Goal: Find specific page/section: Find specific page/section

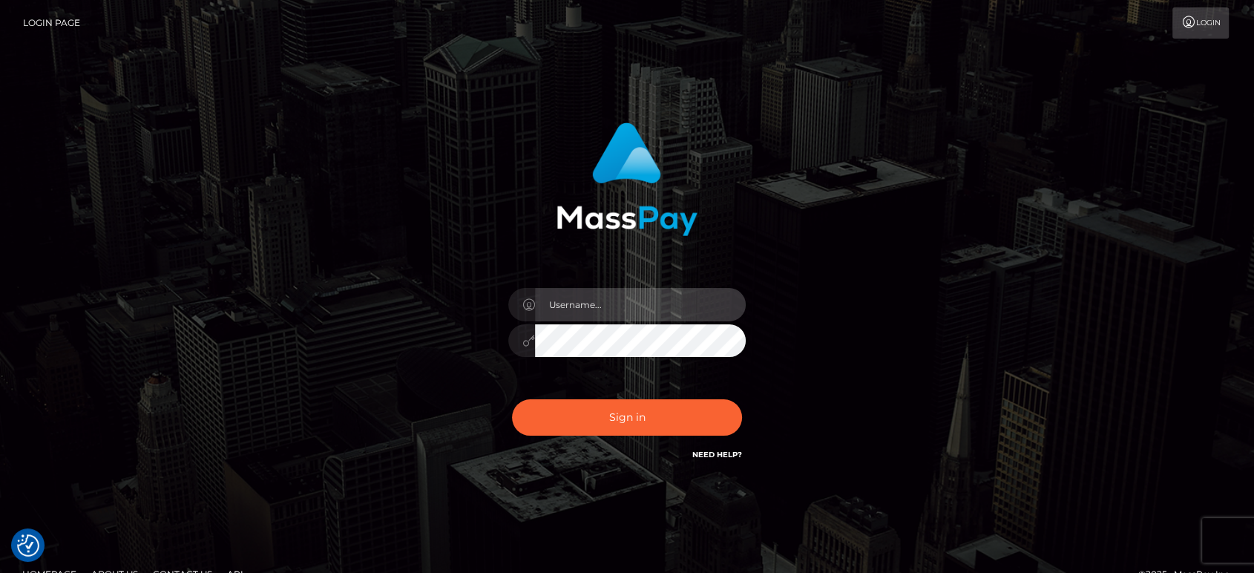
click at [634, 310] on input "text" at bounding box center [640, 304] width 211 height 33
paste input "[PERSON_NAME].B2"
type input "[PERSON_NAME].B2"
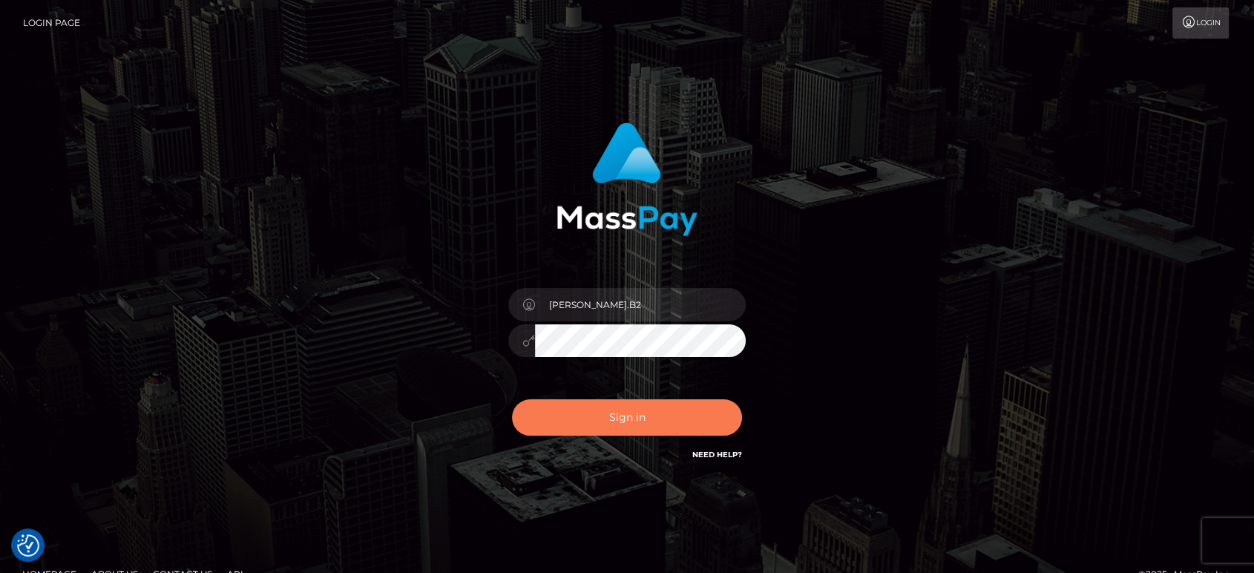
click at [631, 411] on button "Sign in" at bounding box center [627, 417] width 230 height 36
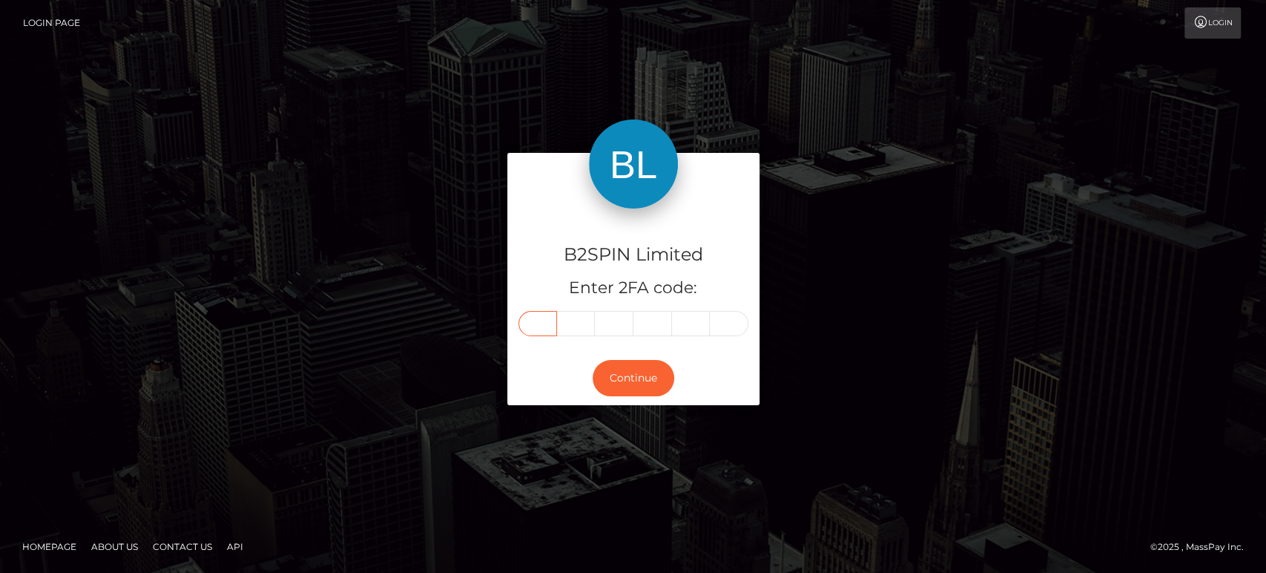
click at [547, 323] on input "text" at bounding box center [538, 323] width 39 height 25
paste input "8"
type input "8"
type input "0"
type input "6"
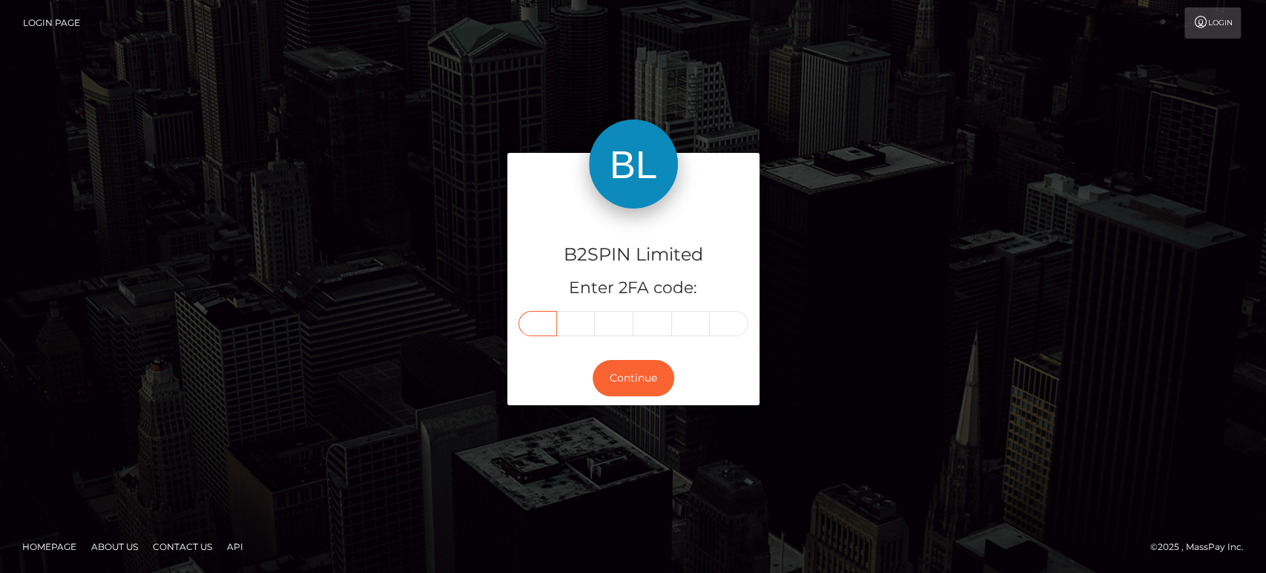
type input "0"
type input "2"
type input "5"
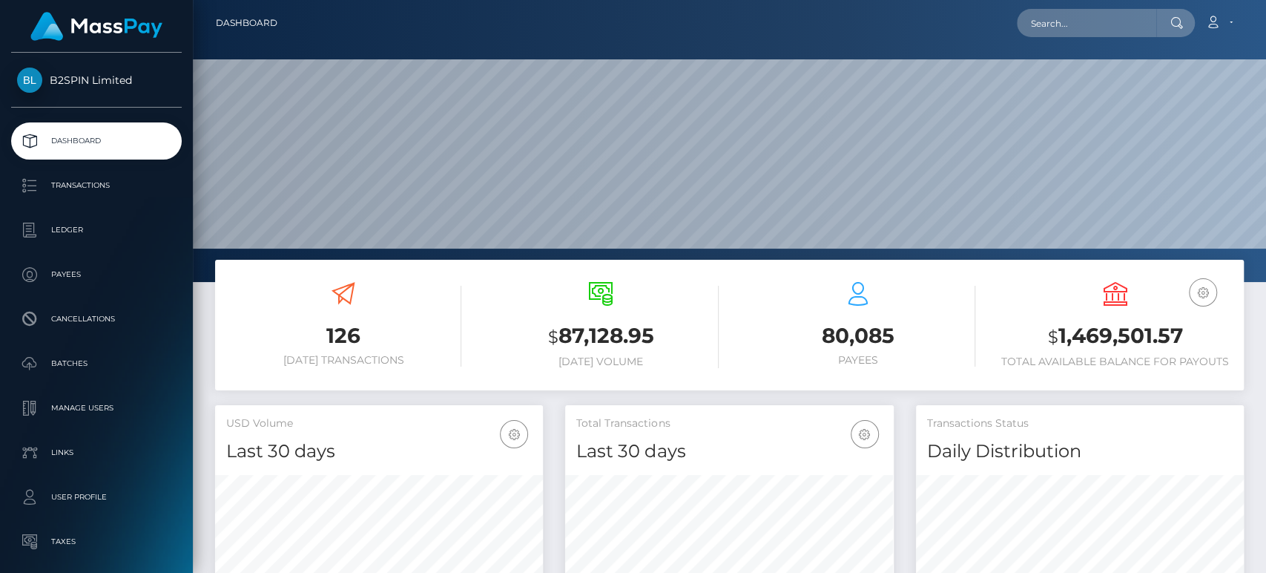
scroll to position [262, 328]
click at [1087, 27] on input "text" at bounding box center [1086, 23] width 139 height 28
paste input "ff85a313-d66a-4000-9692-dd1c3d9e7614"
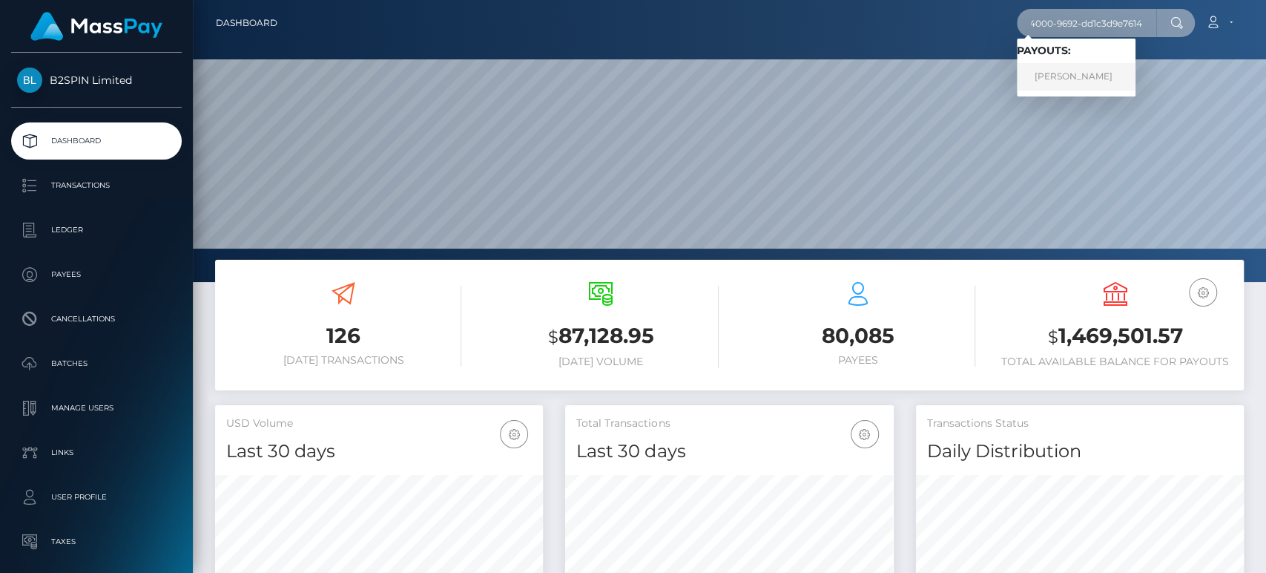
type input "ff85a313-d66a-4000-9692-dd1c3d9e7614"
click at [1069, 73] on link "SARA DANIELLE MARKS" at bounding box center [1076, 76] width 119 height 27
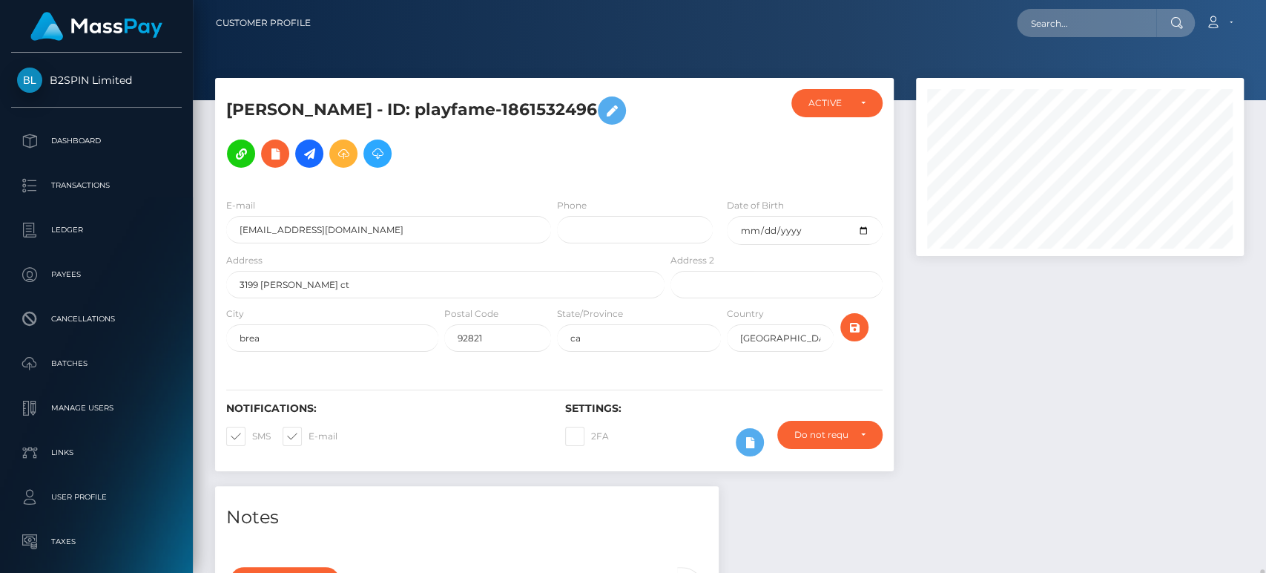
scroll to position [178, 328]
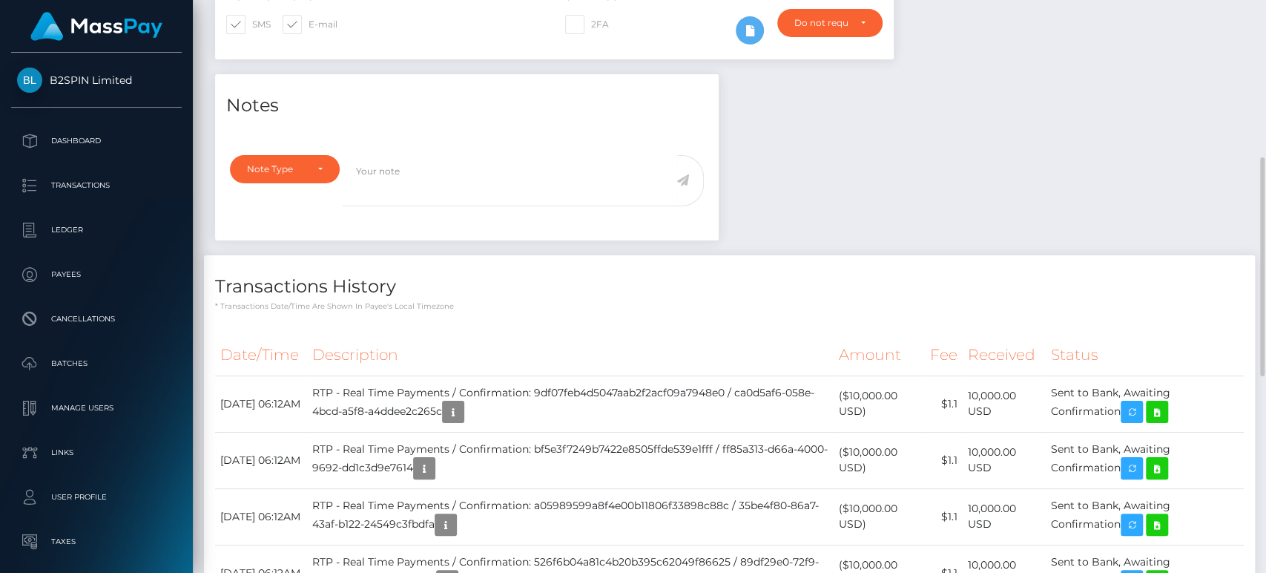
click at [884, 188] on div "Notes Note Type Compliance Clear Compliance General Note Type" at bounding box center [729, 557] width 1051 height 966
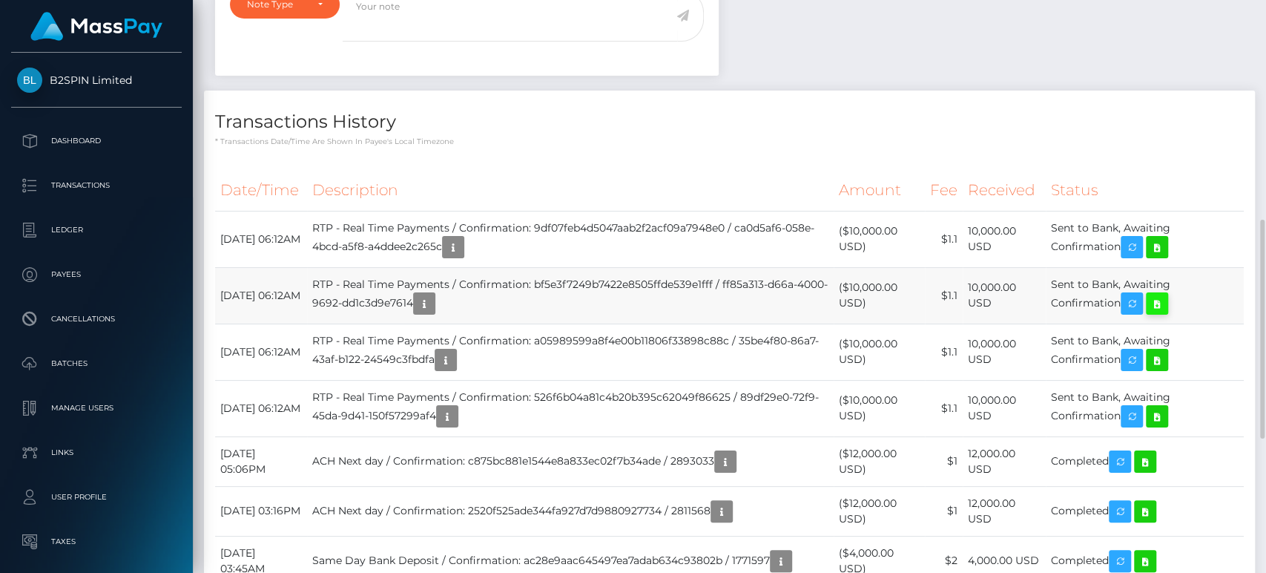
click at [1166, 295] on icon at bounding box center [1157, 304] width 18 height 19
